Goal: Task Accomplishment & Management: Use online tool/utility

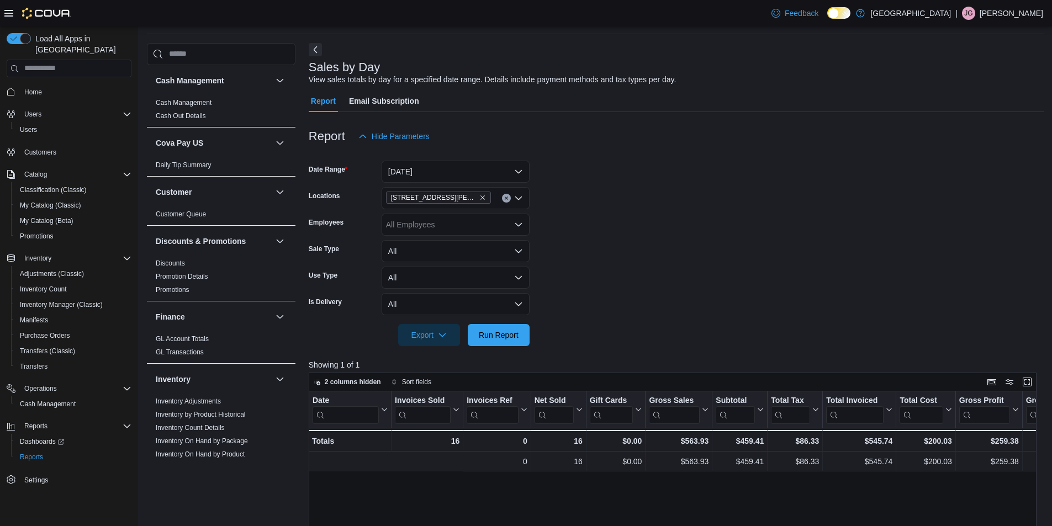
scroll to position [0, 231]
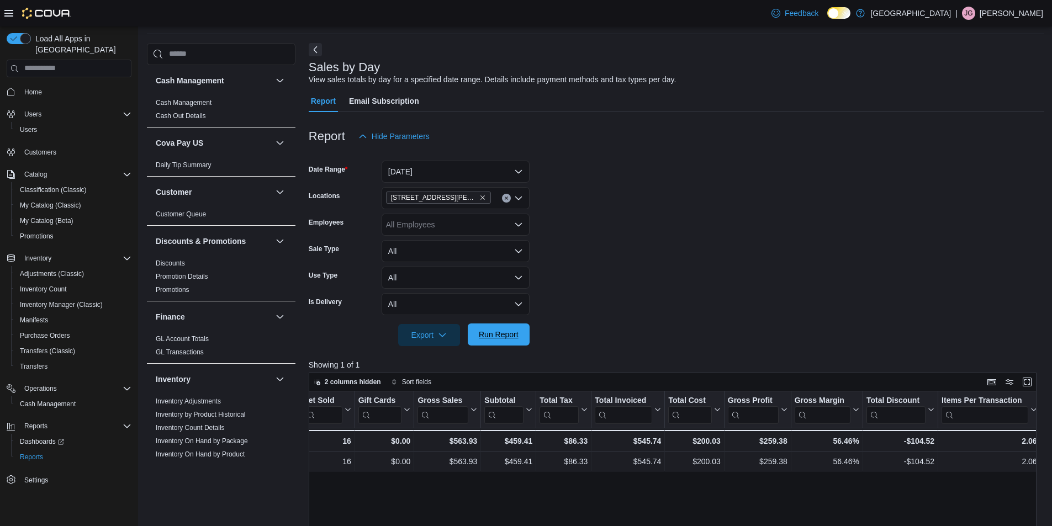
click at [497, 331] on span "Run Report" at bounding box center [499, 334] width 40 height 11
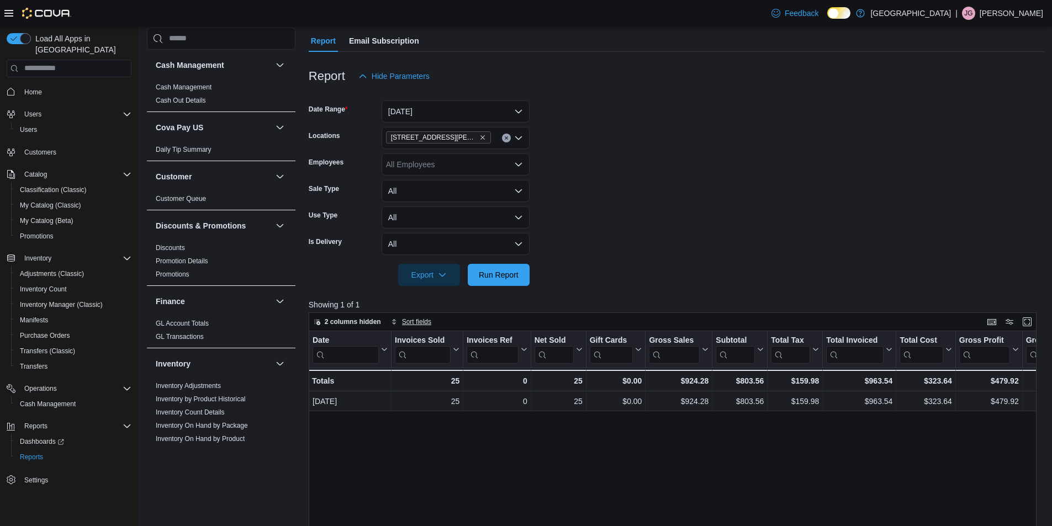
scroll to position [92, 0]
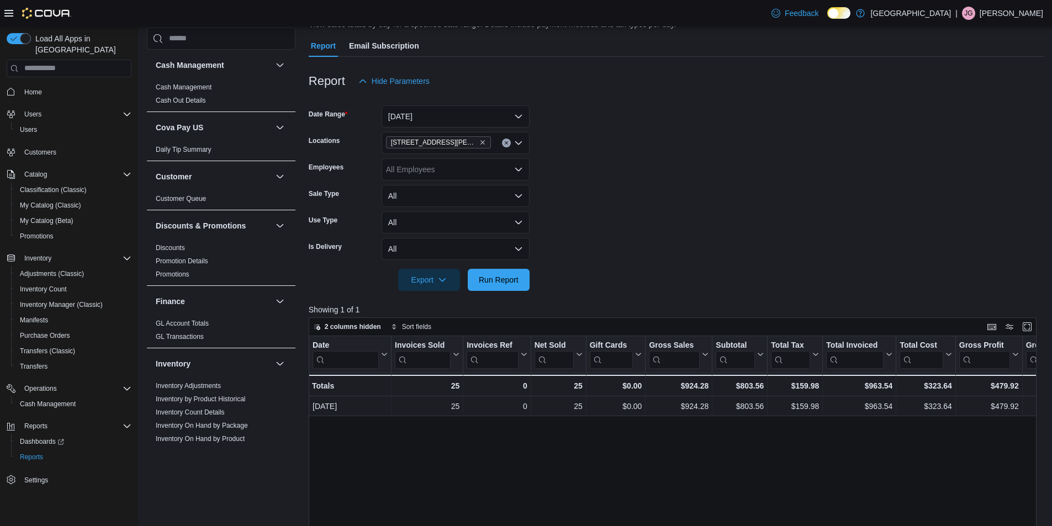
click at [506, 146] on button "Clear input" at bounding box center [506, 143] width 9 height 9
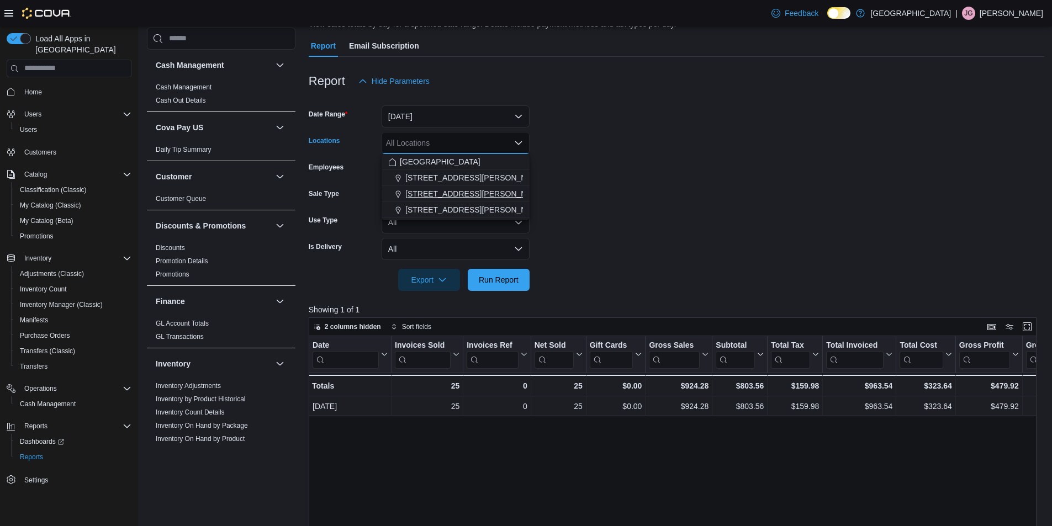
click at [472, 200] on button "[STREET_ADDRESS][PERSON_NAME]" at bounding box center [455, 194] width 148 height 16
click at [520, 281] on span "Run Report" at bounding box center [498, 279] width 49 height 22
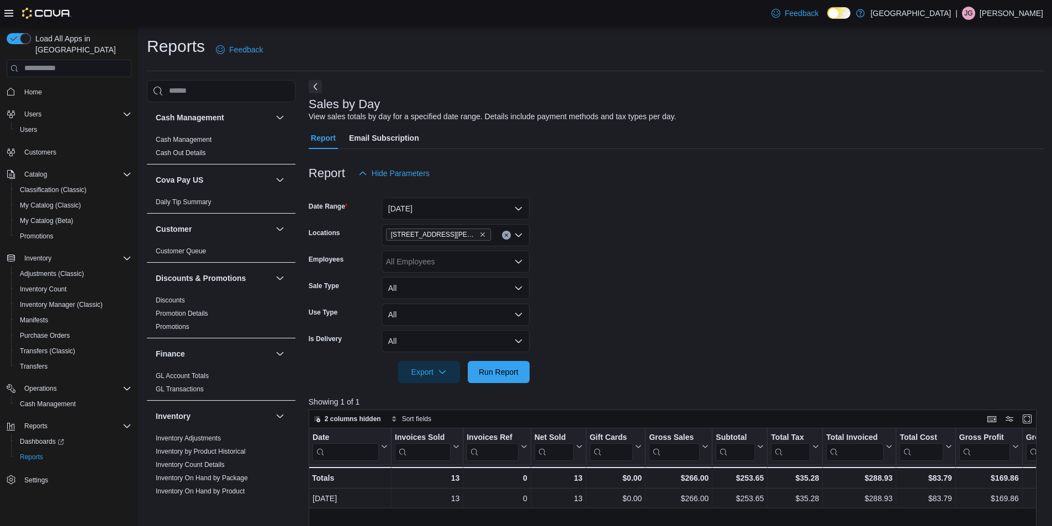
click at [49, 85] on span "Home" at bounding box center [76, 92] width 112 height 14
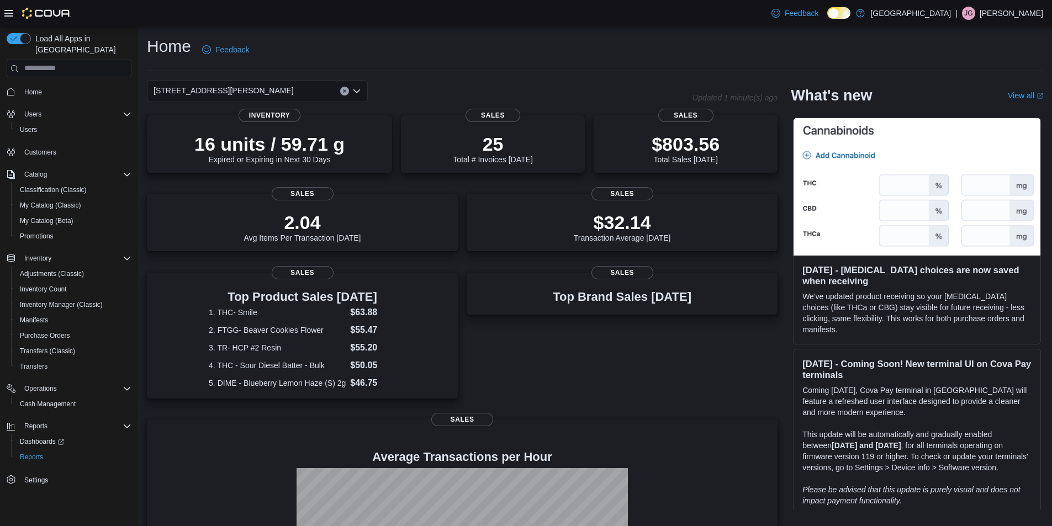
click at [323, 91] on div "[STREET_ADDRESS][PERSON_NAME]" at bounding box center [257, 91] width 221 height 22
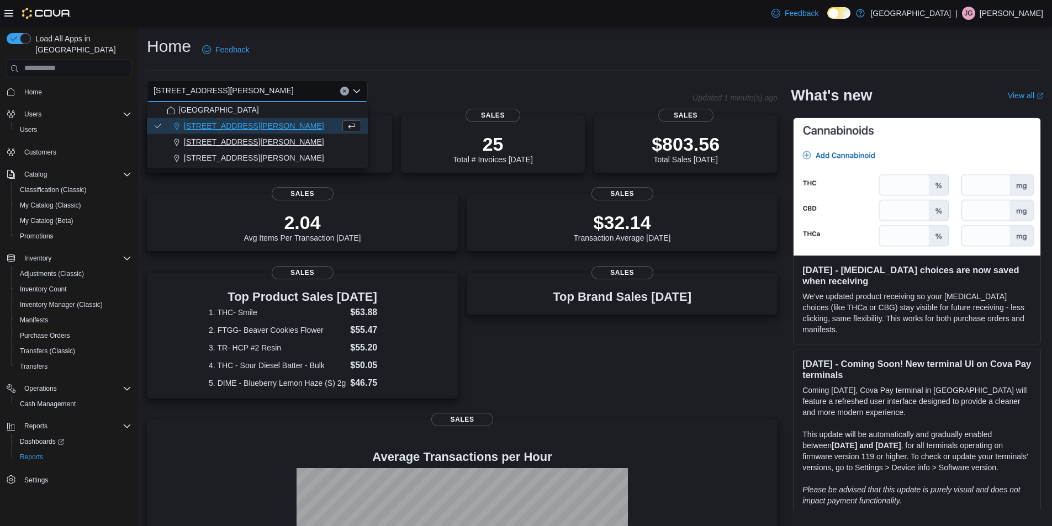
click at [299, 137] on div "[STREET_ADDRESS][PERSON_NAME]" at bounding box center [264, 141] width 194 height 11
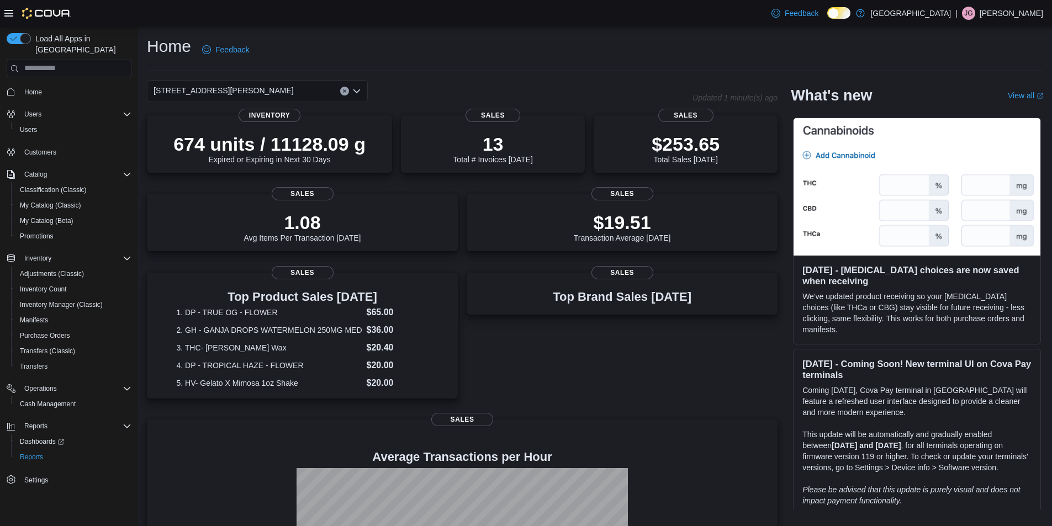
click at [301, 89] on div "[STREET_ADDRESS][PERSON_NAME] Selected. [STREET_ADDRESS][PERSON_NAME]. Press Ba…" at bounding box center [257, 91] width 221 height 22
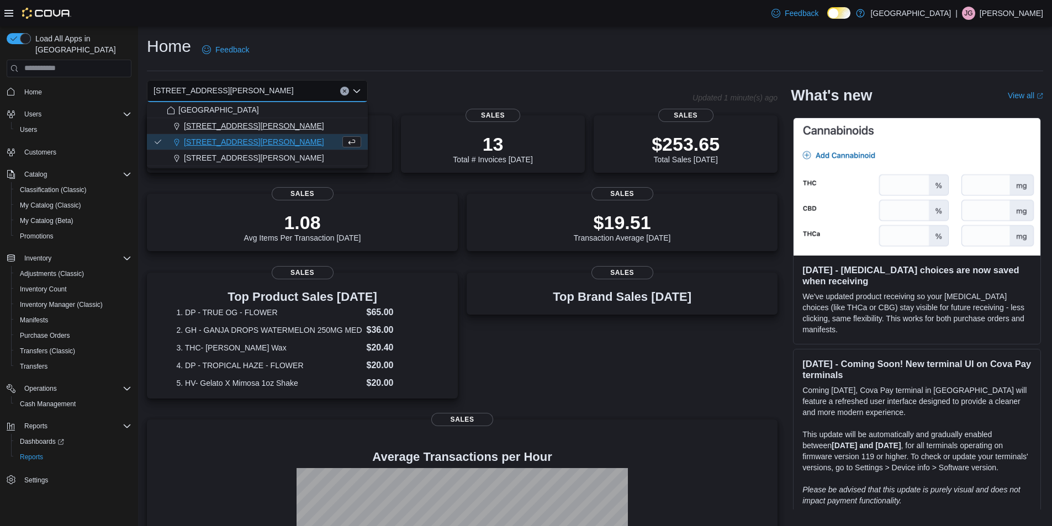
click at [266, 121] on div "[STREET_ADDRESS][PERSON_NAME]" at bounding box center [264, 125] width 194 height 11
